Goal: Information Seeking & Learning: Learn about a topic

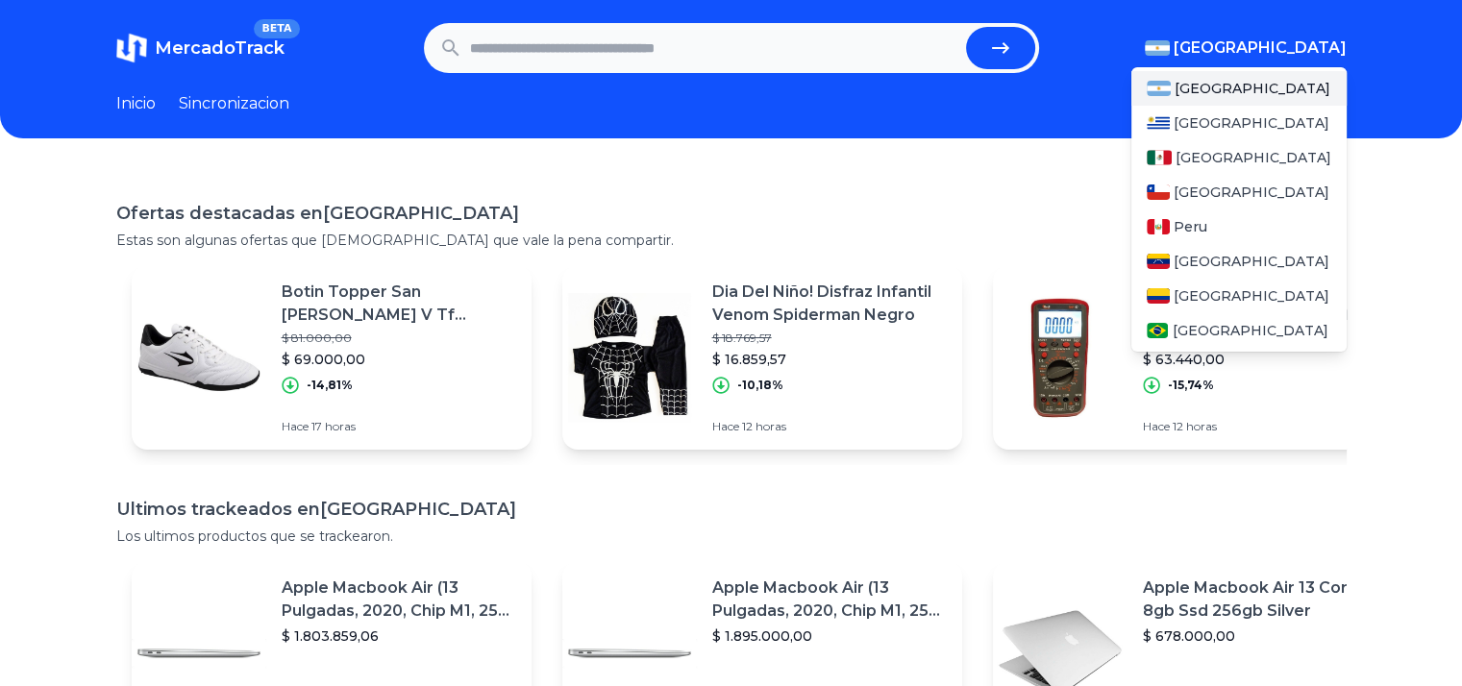
click at [1306, 43] on span "[GEOGRAPHIC_DATA]" at bounding box center [1260, 48] width 173 height 23
click at [1280, 145] on div "[GEOGRAPHIC_DATA]" at bounding box center [1238, 157] width 215 height 35
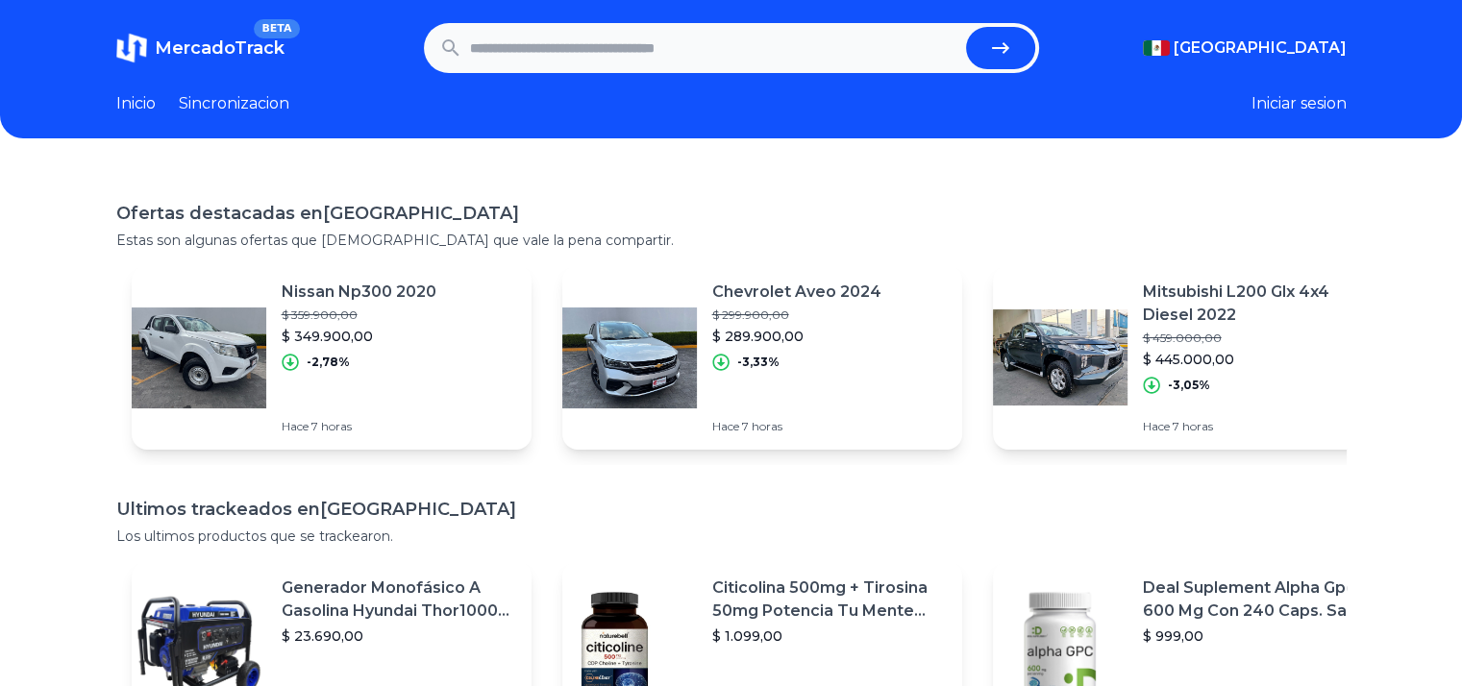
click at [601, 40] on input "text" at bounding box center [714, 48] width 488 height 42
type input "******"
click at [966, 27] on button "submit" at bounding box center [1000, 48] width 69 height 42
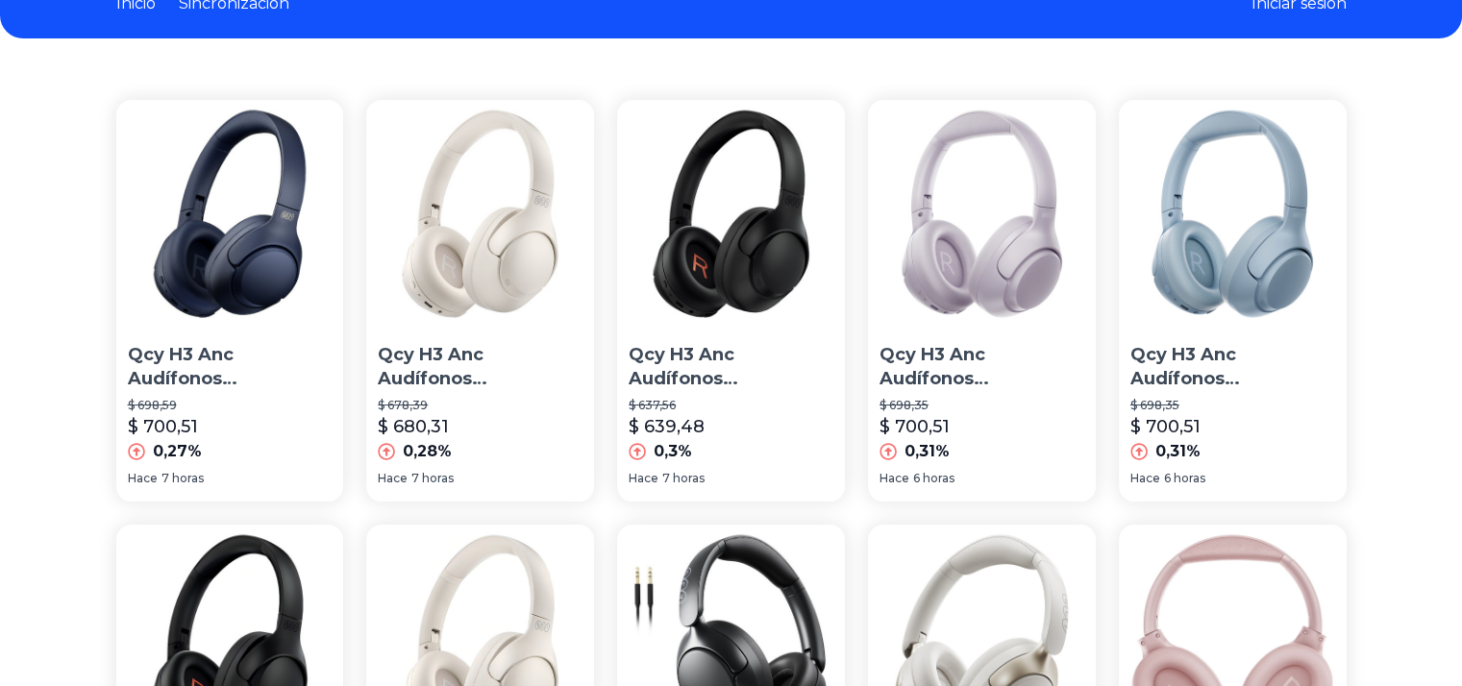
scroll to position [96, 4]
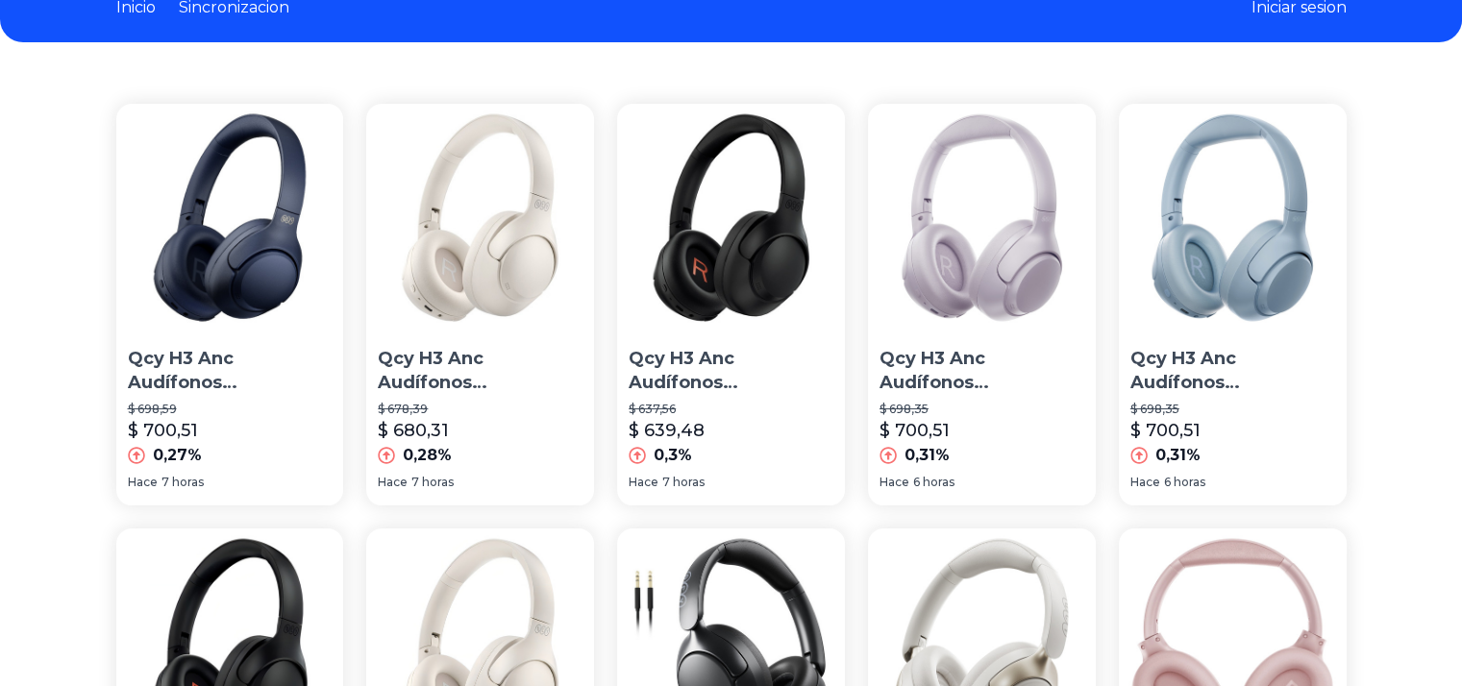
click at [533, 347] on p "Qcy H3 Anc Audífonos Inalámbricos Gamer Diadema Hi-res Wh" at bounding box center [480, 371] width 205 height 48
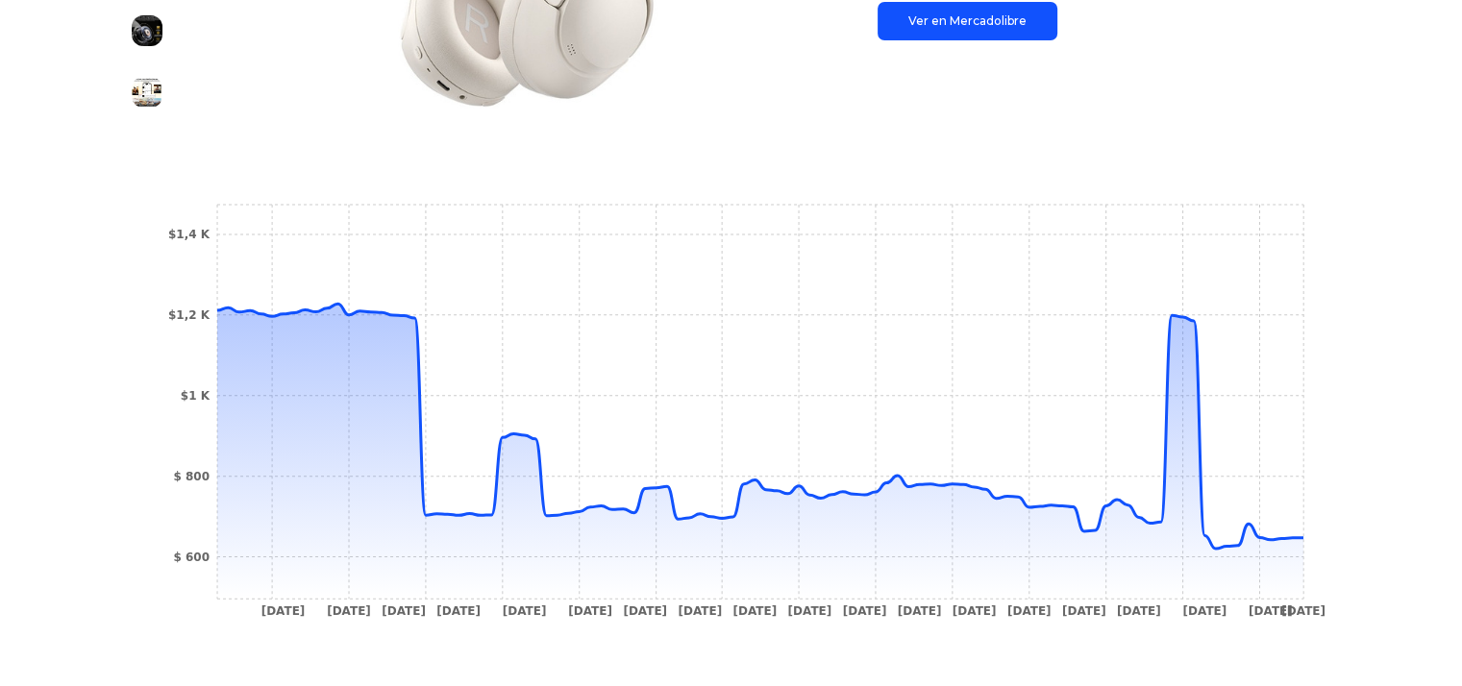
scroll to position [538, 8]
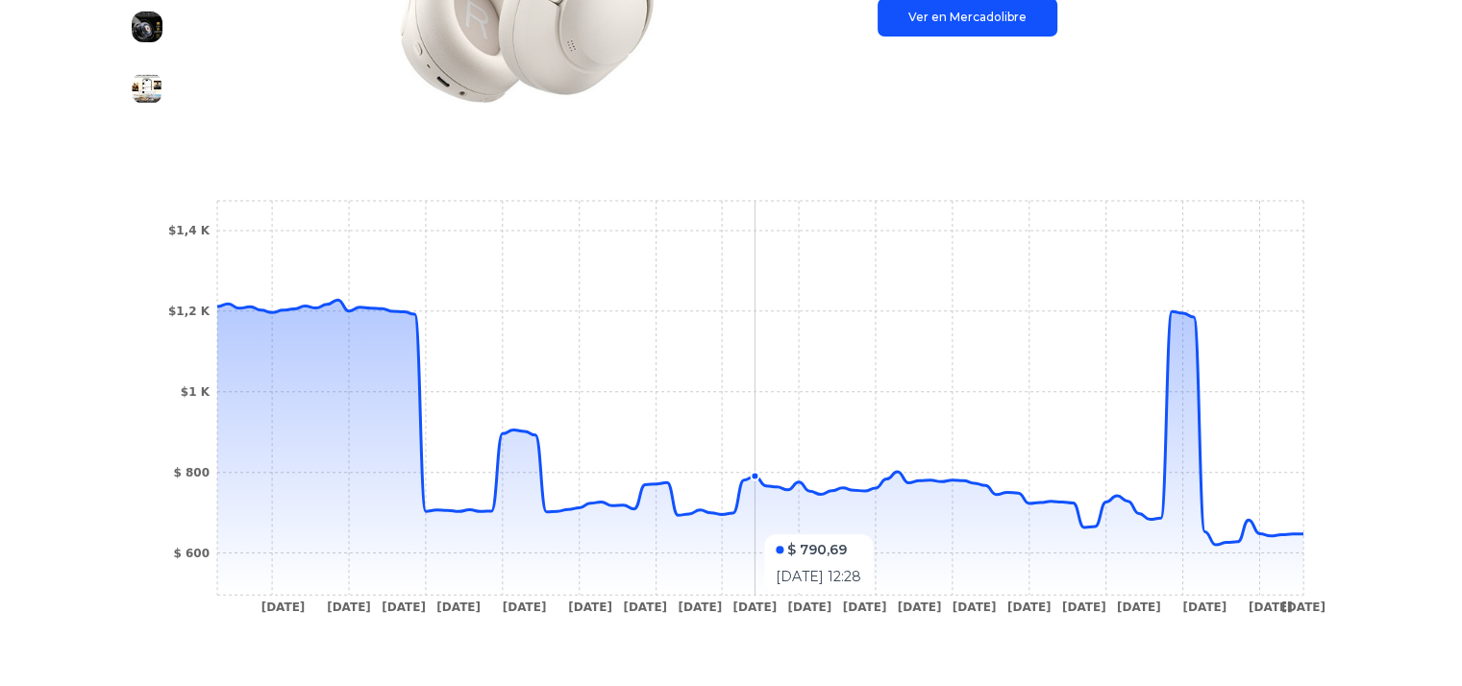
drag, startPoint x: 731, startPoint y: 526, endPoint x: 758, endPoint y: 524, distance: 27.0
click at [758, 524] on icon at bounding box center [760, 447] width 1086 height 295
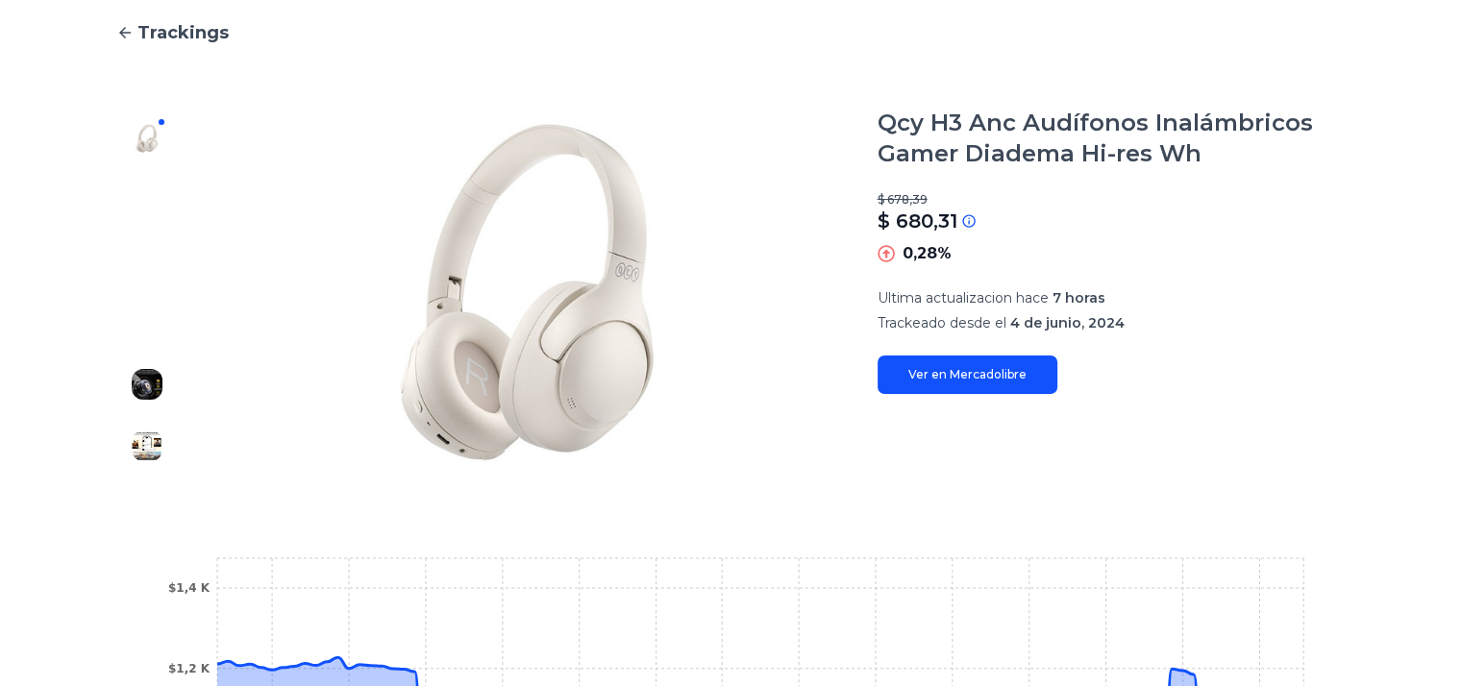
scroll to position [179, 8]
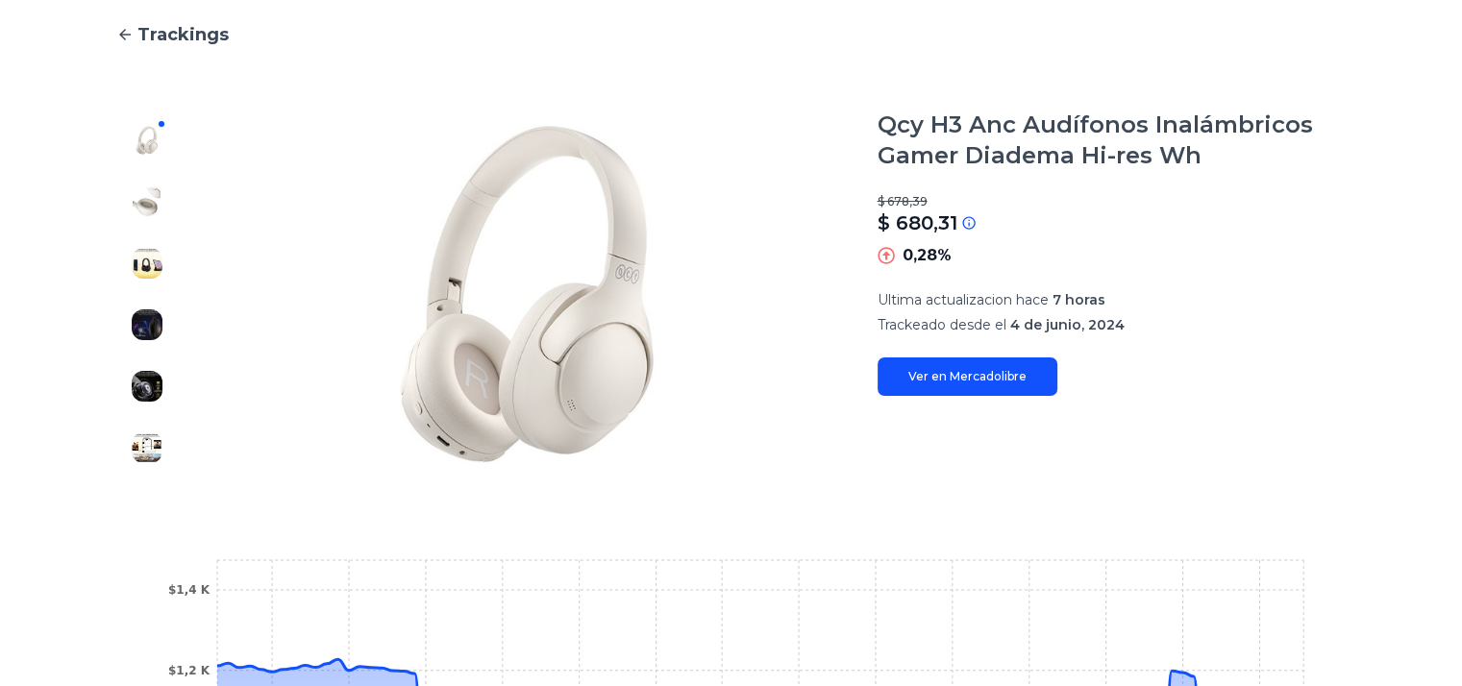
click at [932, 387] on link "Ver en Mercadolibre" at bounding box center [968, 377] width 180 height 38
